Goal: Task Accomplishment & Management: Use online tool/utility

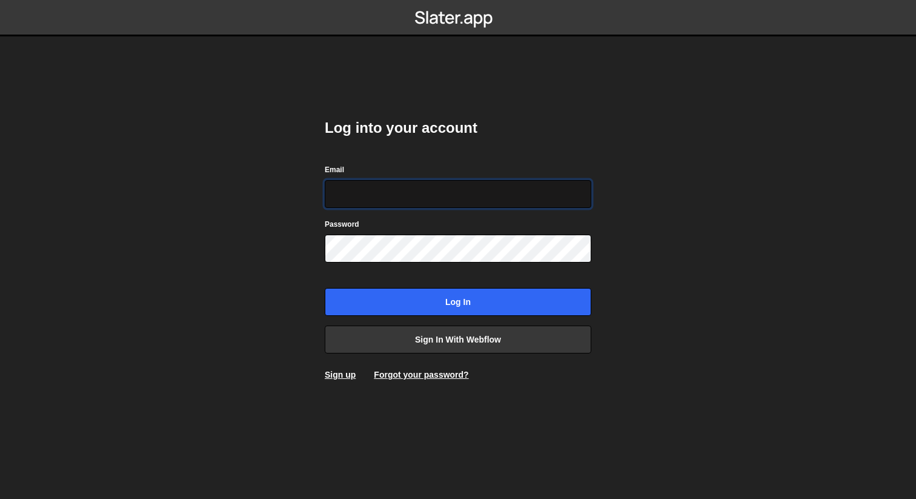
type input "[EMAIL_ADDRESS][DOMAIN_NAME]"
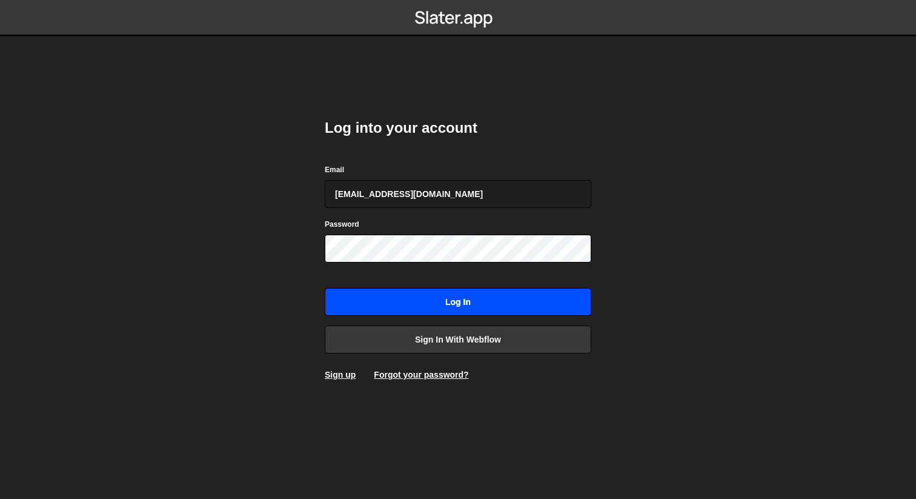
click at [457, 299] on input "Log in" at bounding box center [458, 302] width 267 height 28
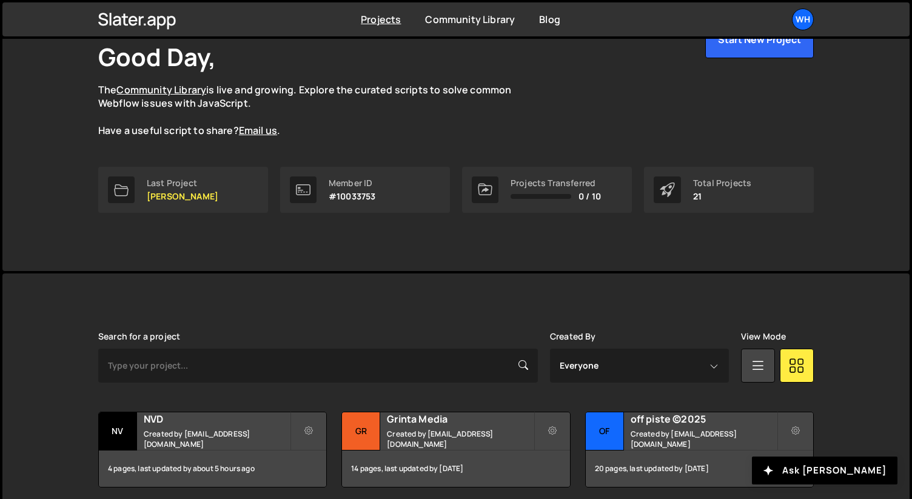
scroll to position [123, 0]
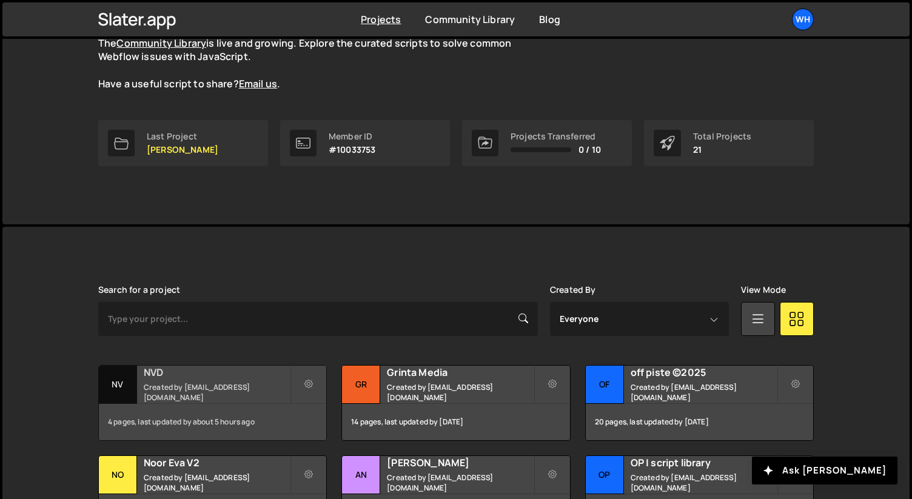
click at [171, 377] on h2 "NVD" at bounding box center [217, 371] width 146 height 13
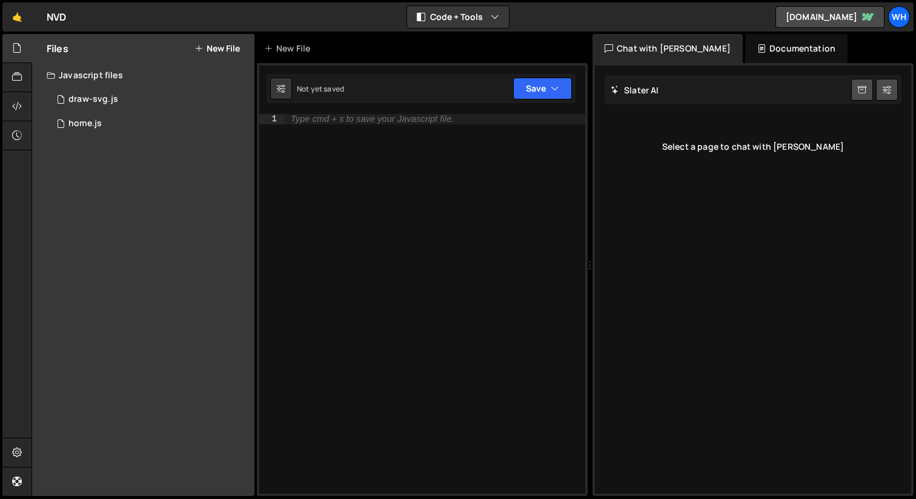
click at [218, 44] on button "New File" at bounding box center [217, 49] width 45 height 10
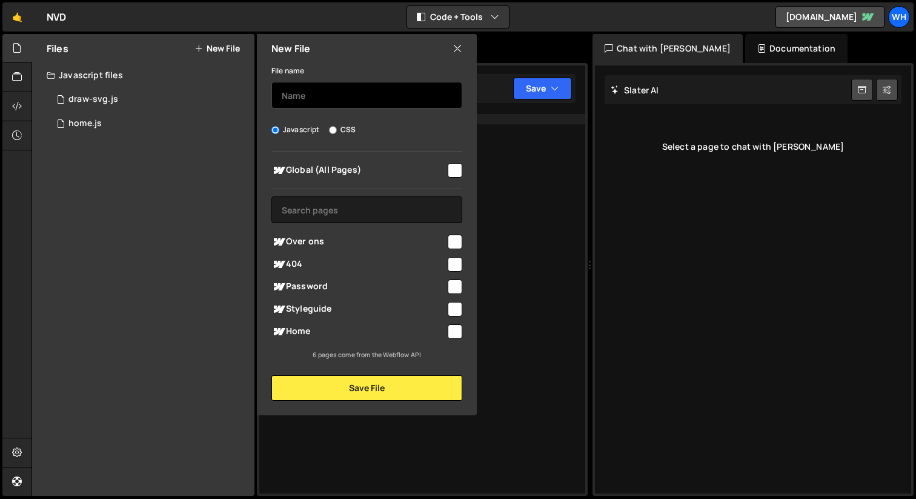
click at [315, 84] on input "text" at bounding box center [367, 95] width 191 height 27
type input "venn"
click at [453, 239] on input "checkbox" at bounding box center [455, 242] width 15 height 15
checkbox input "true"
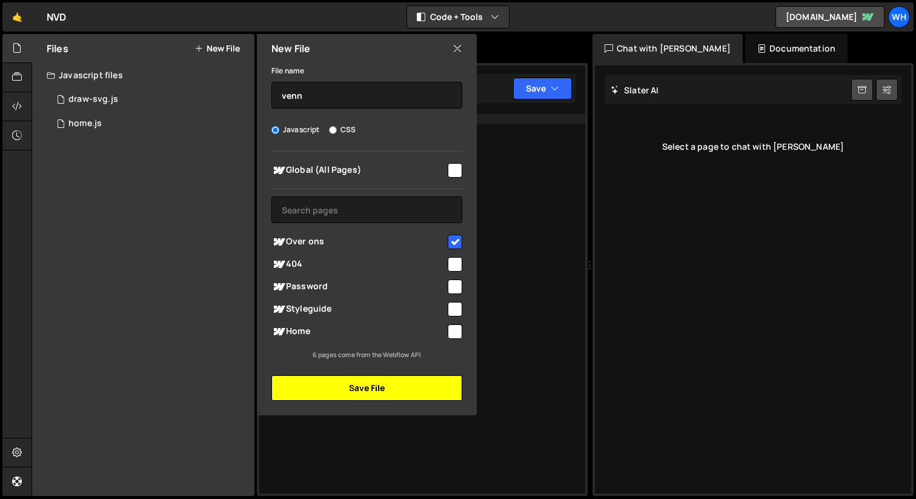
click at [382, 395] on button "Save File" at bounding box center [367, 387] width 191 height 25
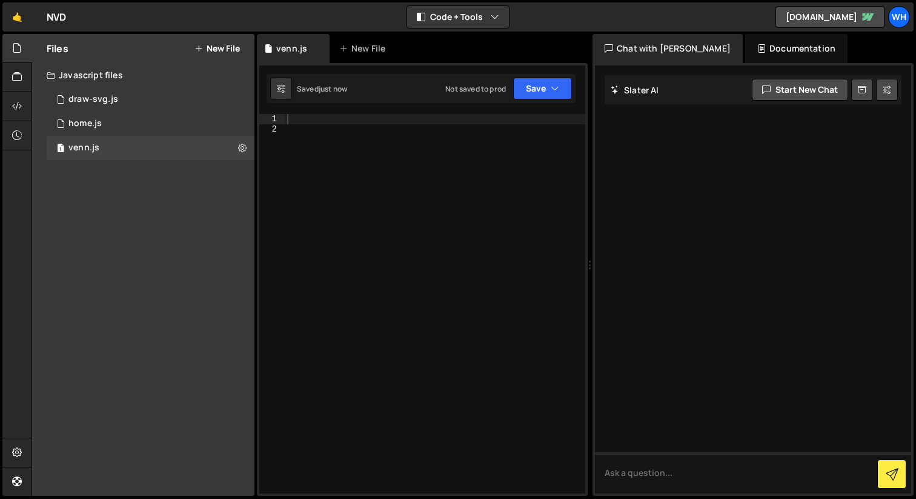
click at [316, 123] on div at bounding box center [435, 313] width 301 height 399
paste textarea "})();"
type textarea "})();"
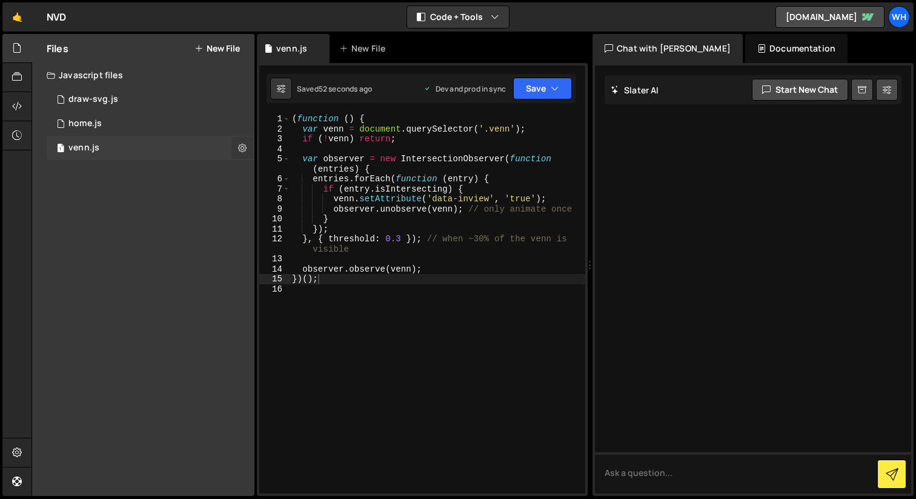
click at [248, 149] on button at bounding box center [243, 148] width 22 height 22
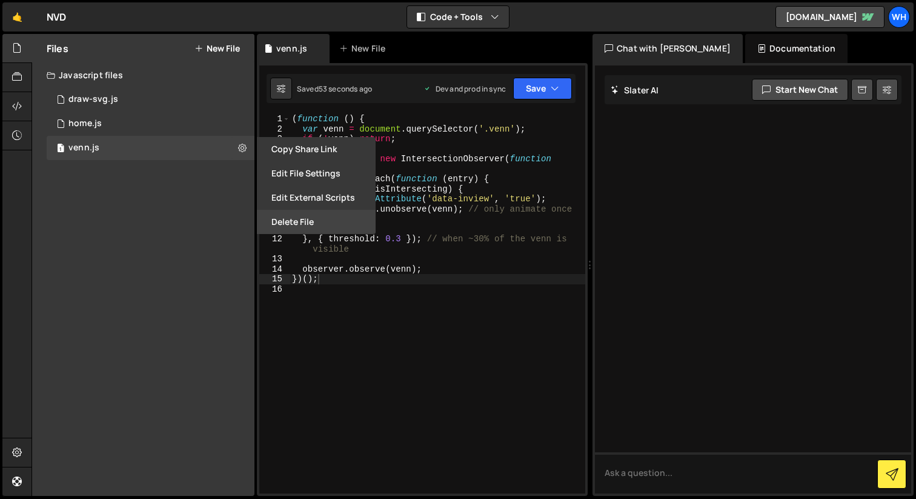
click at [287, 222] on button "Delete File" at bounding box center [316, 222] width 119 height 24
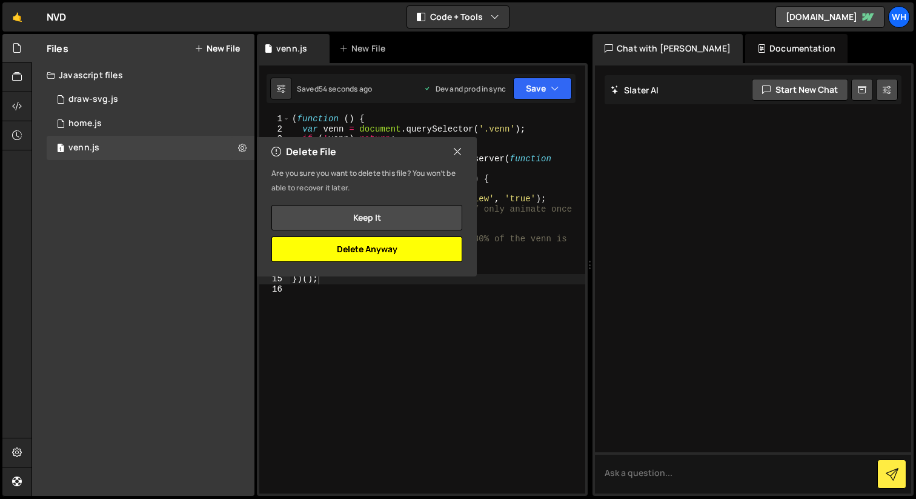
click at [318, 245] on button "Delete Anyway" at bounding box center [367, 248] width 191 height 25
